Goal: Find specific page/section: Find specific page/section

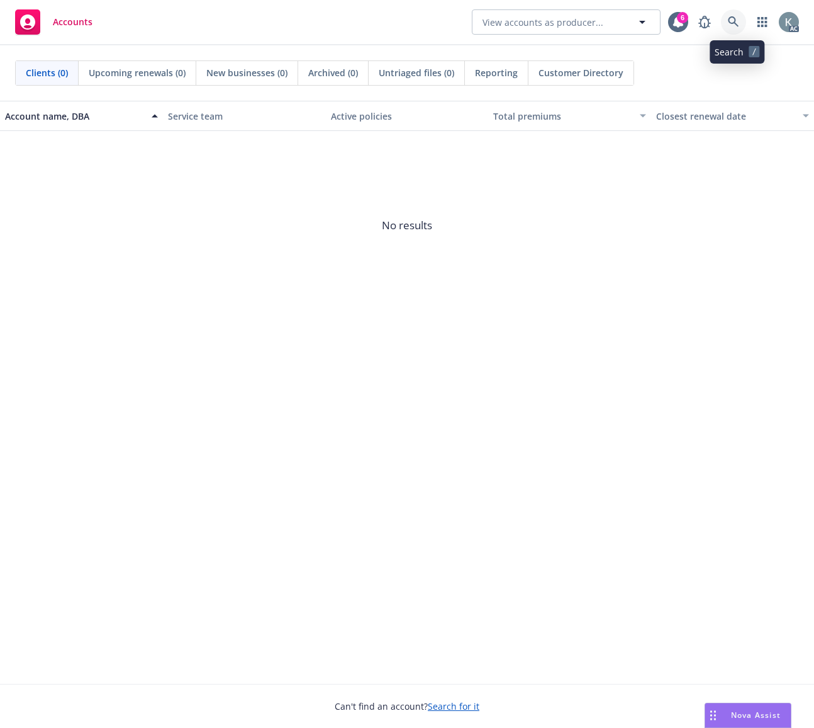
click at [744, 17] on link at bounding box center [733, 21] width 25 height 25
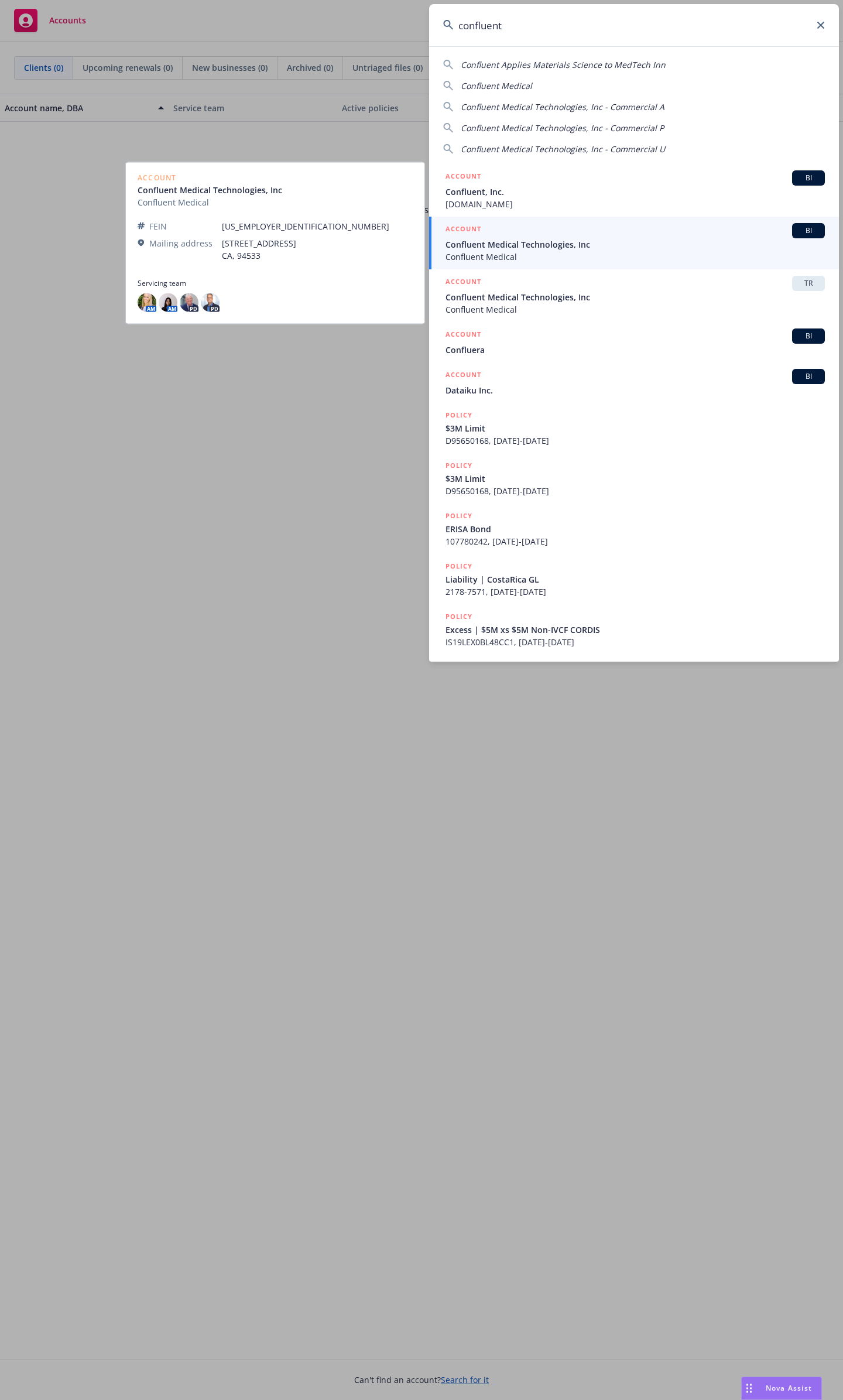
type input "confluent"
click at [534, 257] on span "Confluent Medical" at bounding box center [636, 256] width 380 height 12
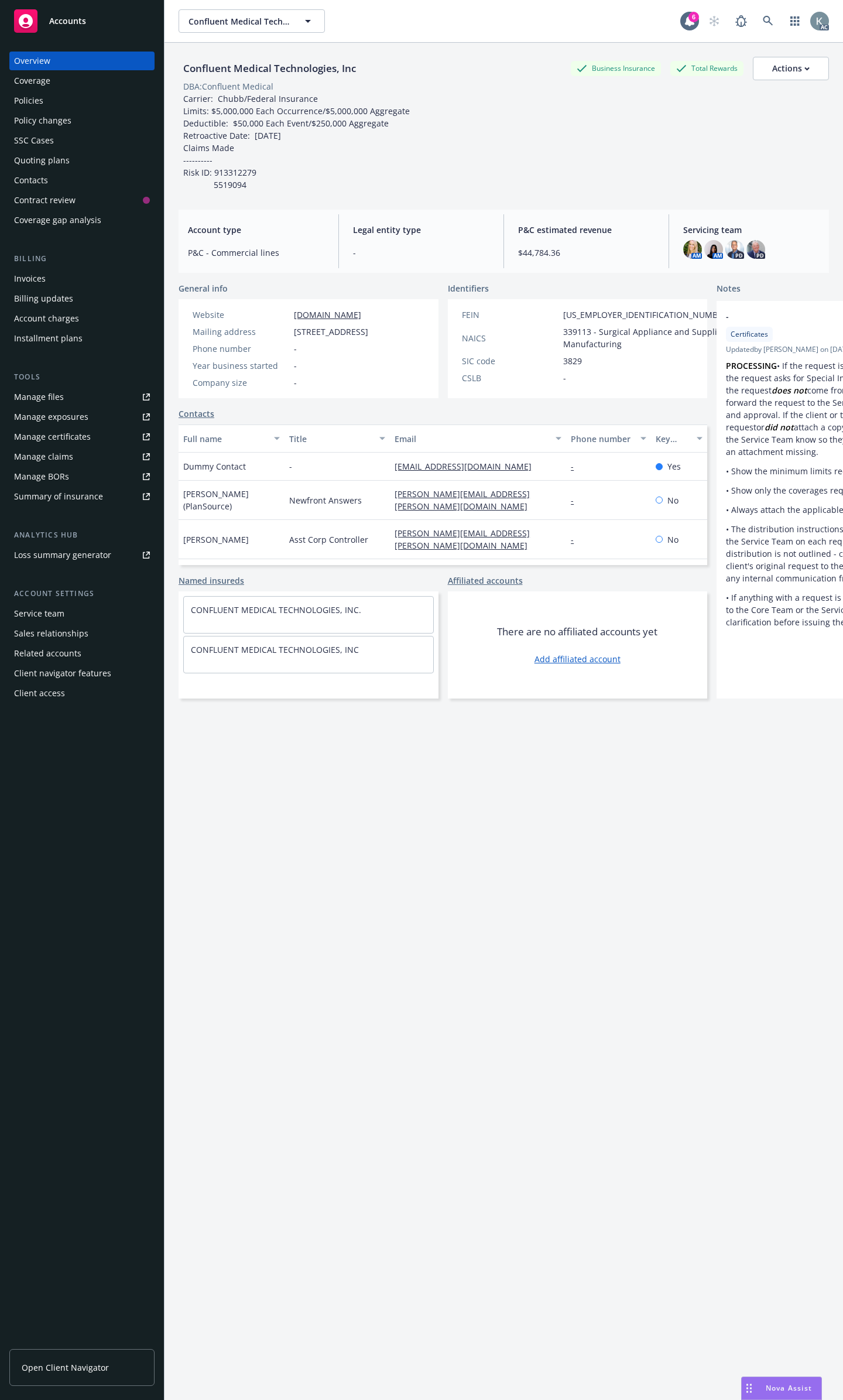
click at [60, 97] on div "Policies" at bounding box center [82, 100] width 136 height 19
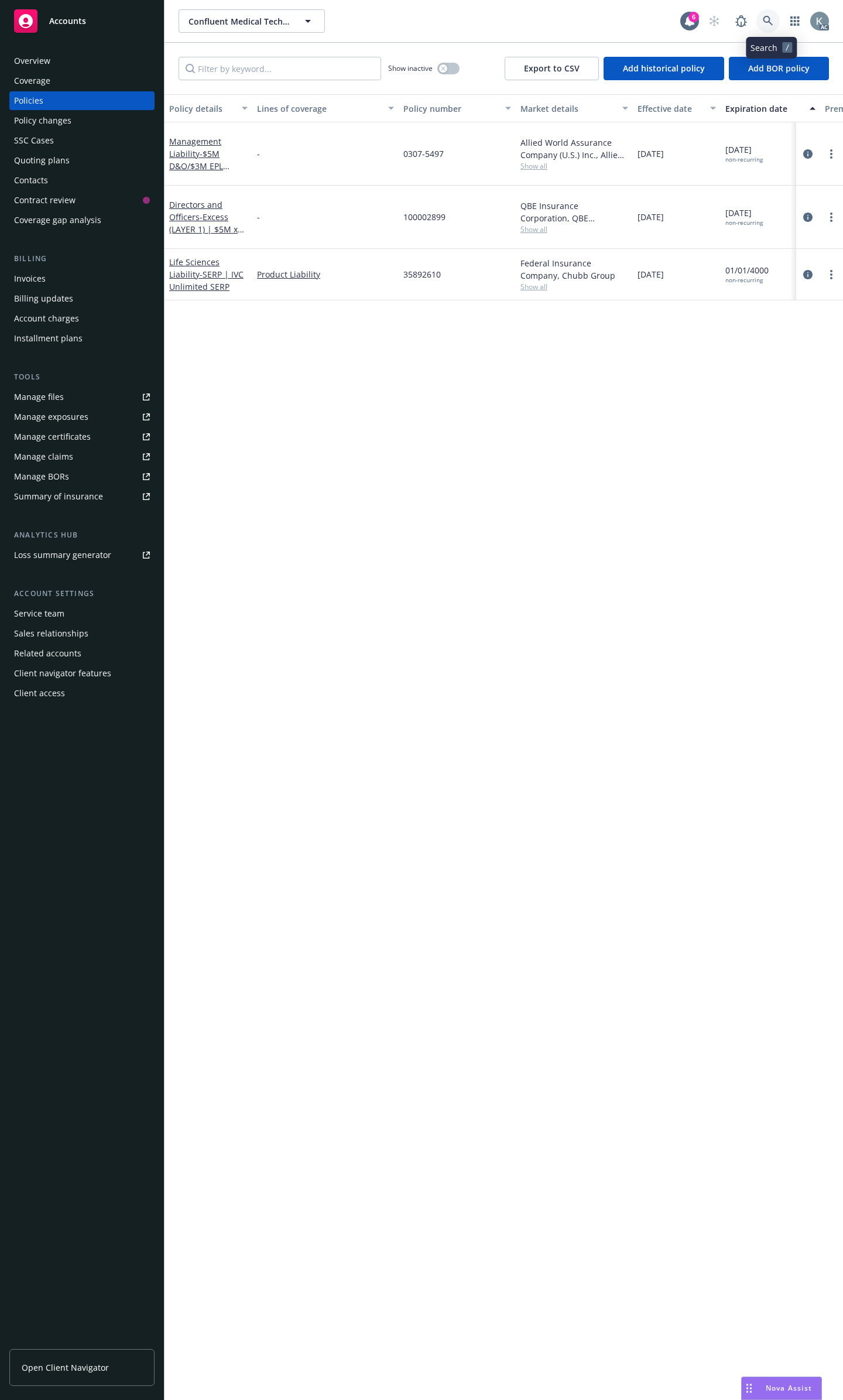
click at [757, 17] on icon at bounding box center [768, 20] width 10 height 10
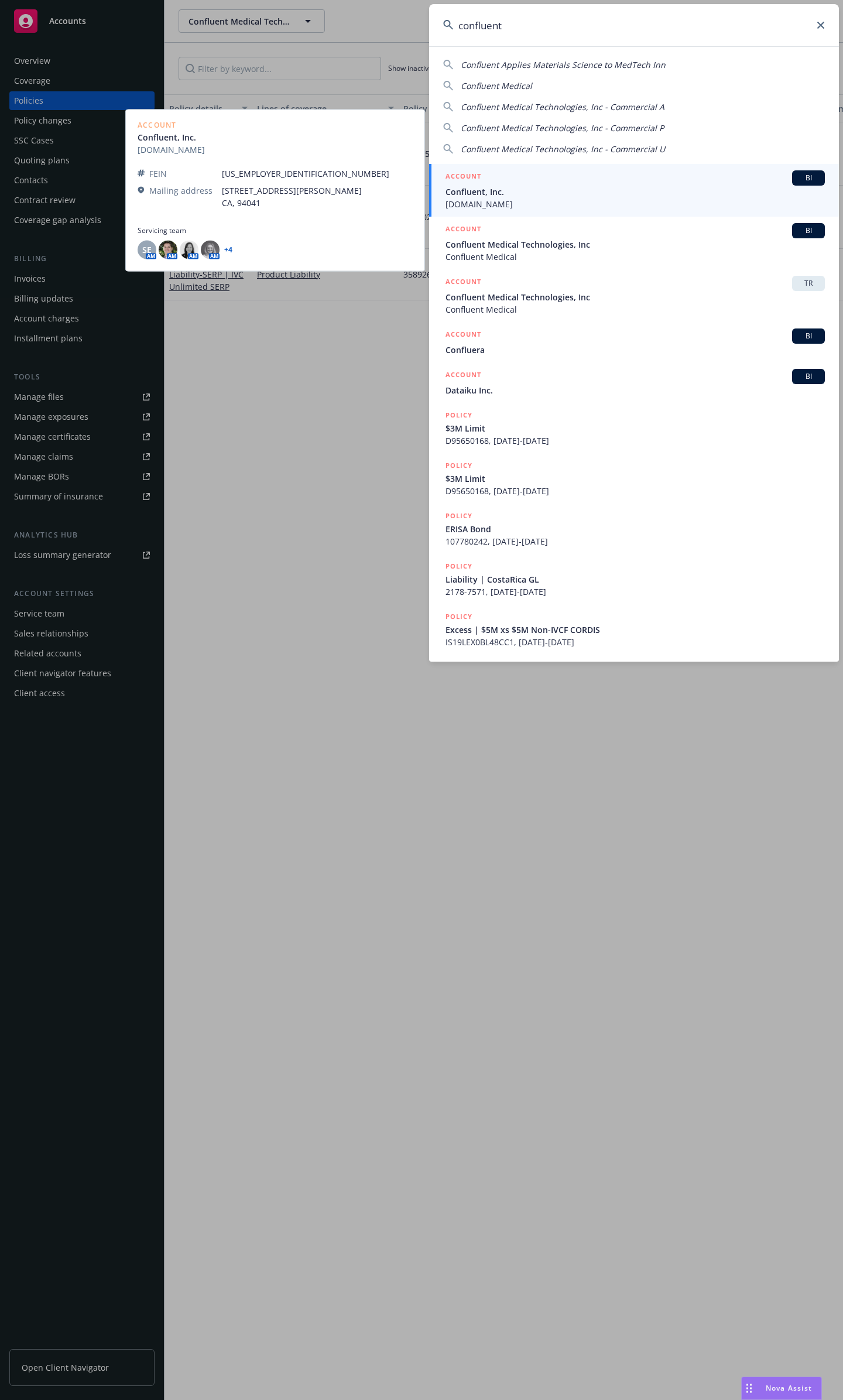
type input "confluent"
click at [592, 193] on span "Confluent, Inc." at bounding box center [636, 192] width 380 height 12
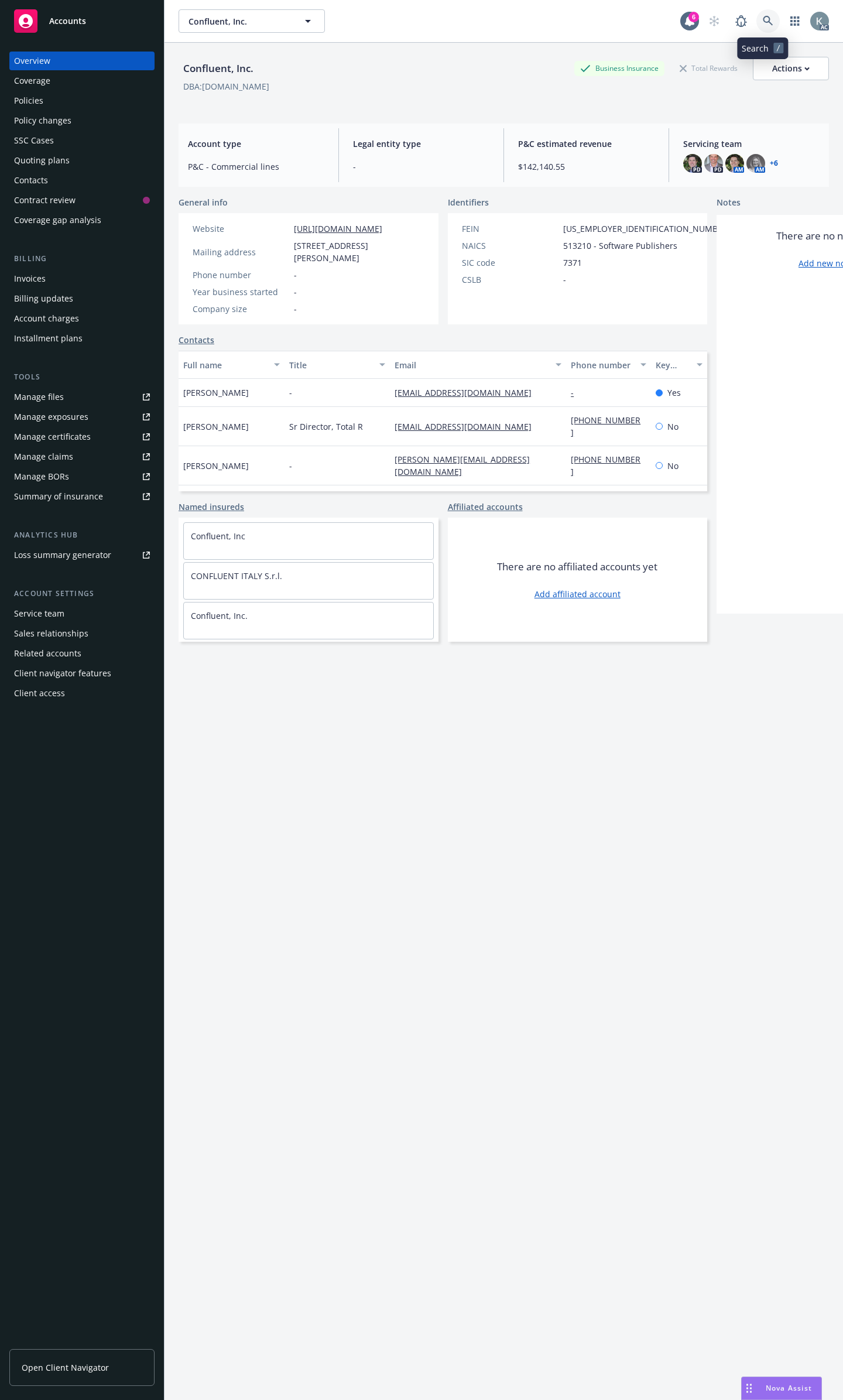
click at [757, 22] on icon at bounding box center [768, 20] width 10 height 10
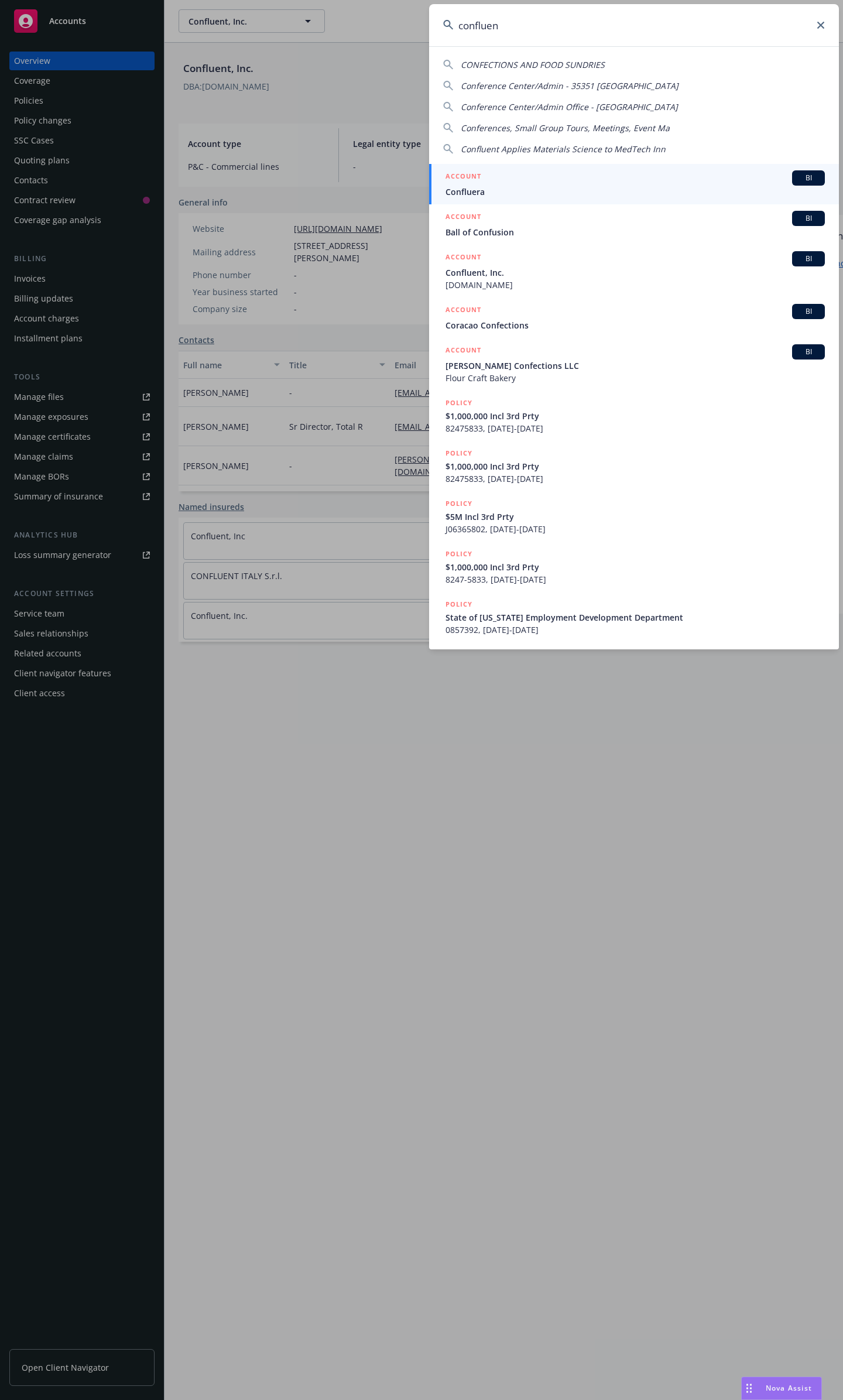
type input "confluent"
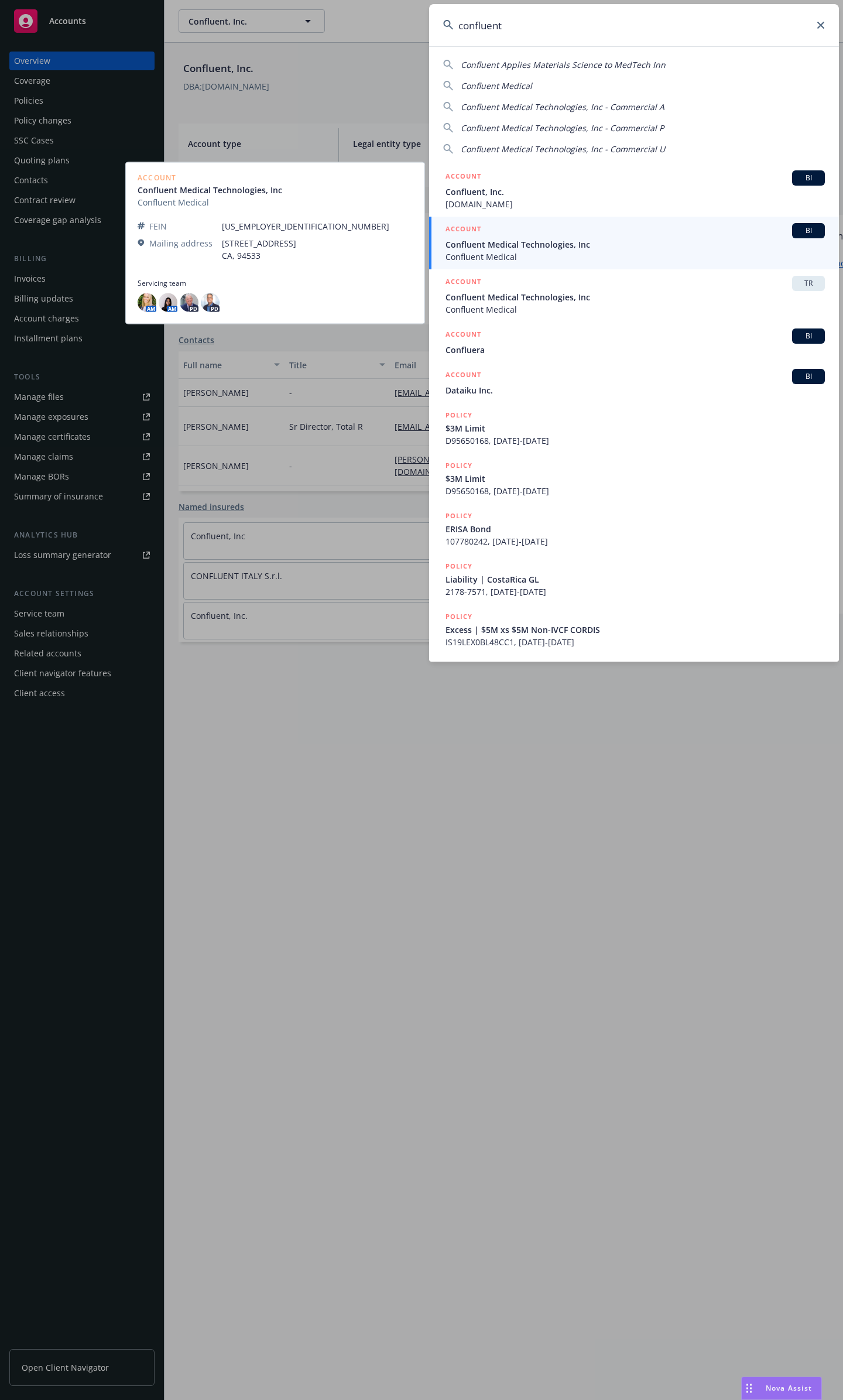
click at [684, 236] on div "ACCOUNT BI" at bounding box center [636, 231] width 380 height 15
